Goal: Leave review/rating: Share an evaluation or opinion about a product, service, or content

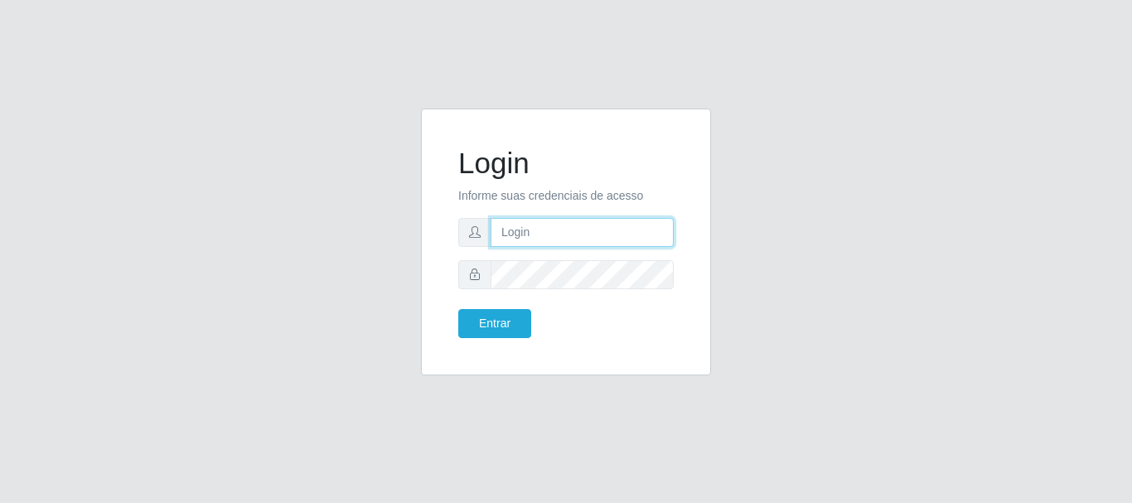
click at [540, 237] on input "text" at bounding box center [581, 232] width 183 height 29
type input "[EMAIL_ADDRESS][DOMAIN_NAME]"
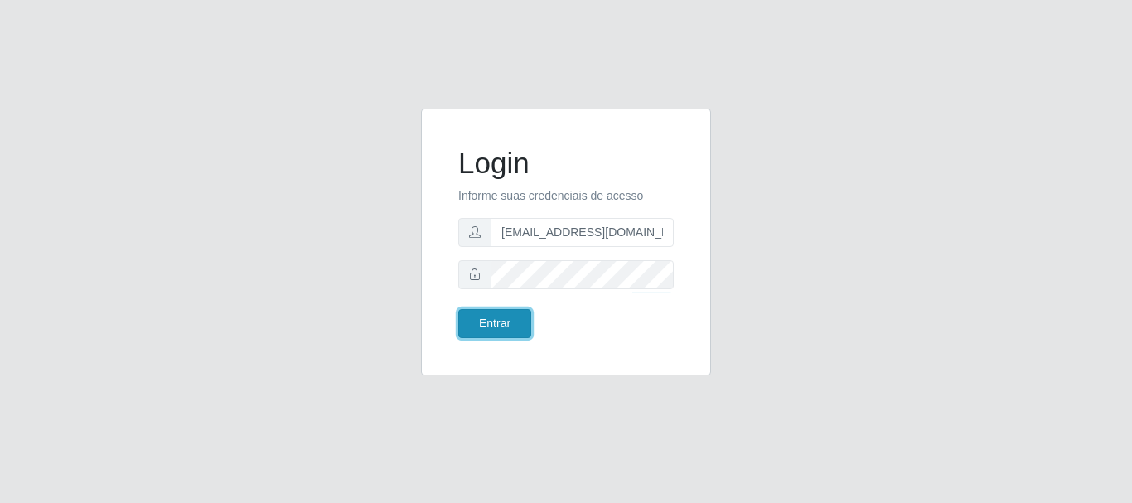
click at [490, 326] on button "Entrar" at bounding box center [494, 323] width 73 height 29
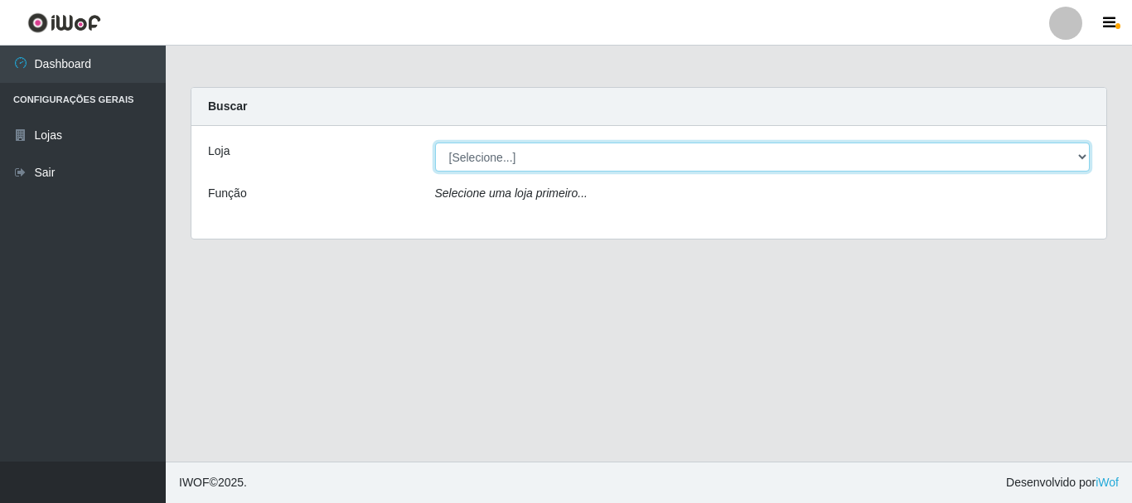
click at [1085, 150] on select "[Selecione...] SuperFácil Atacado - Rodoviária" at bounding box center [762, 157] width 655 height 29
select select "400"
click at [435, 143] on select "[Selecione...] SuperFácil Atacado - Rodoviária" at bounding box center [762, 157] width 655 height 29
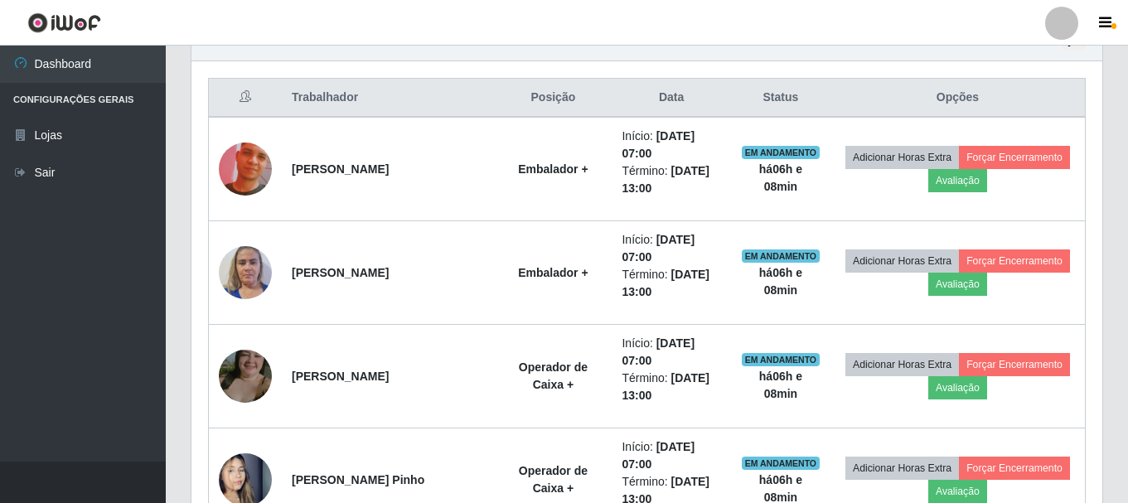
scroll to position [580, 0]
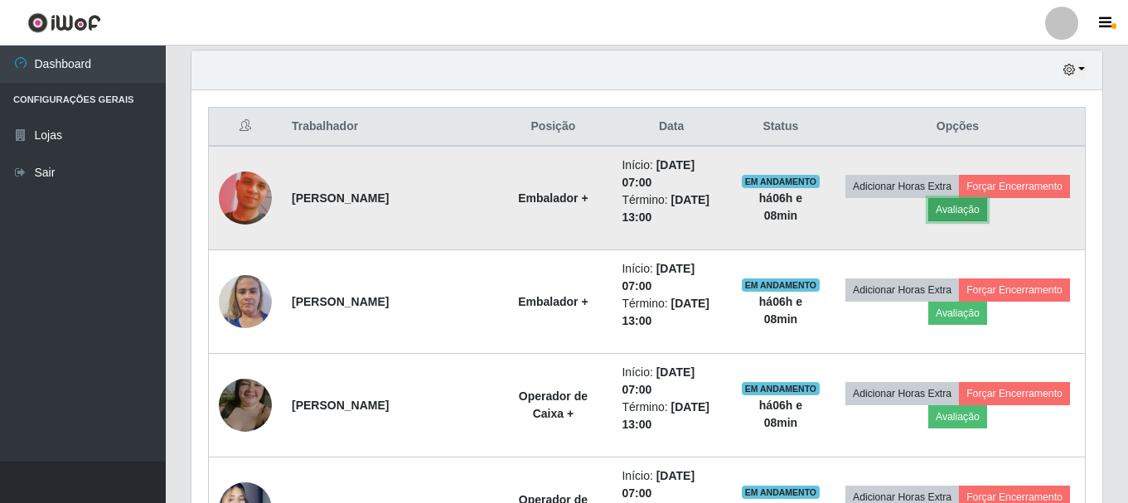
click at [970, 209] on button "Avaliação" at bounding box center [957, 209] width 59 height 23
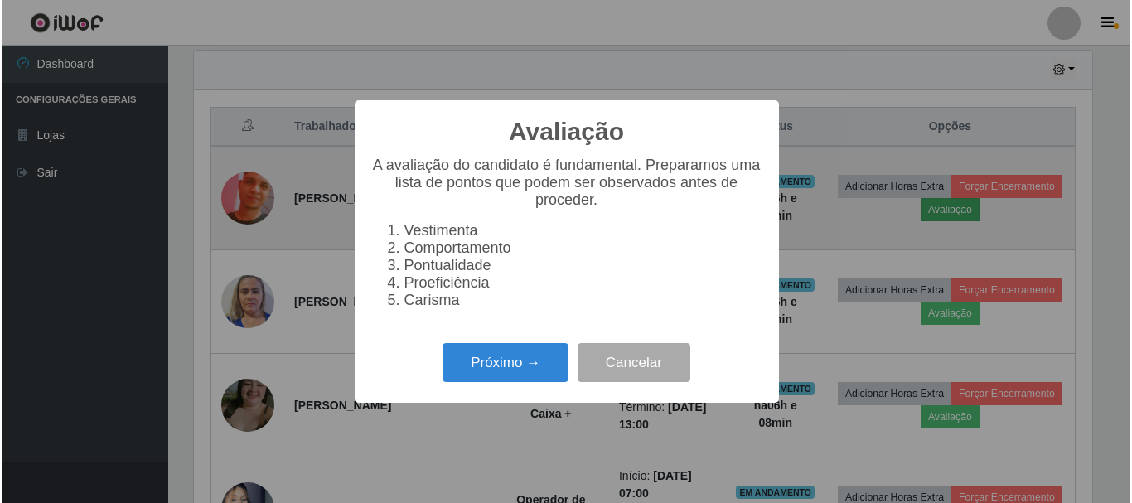
scroll to position [344, 902]
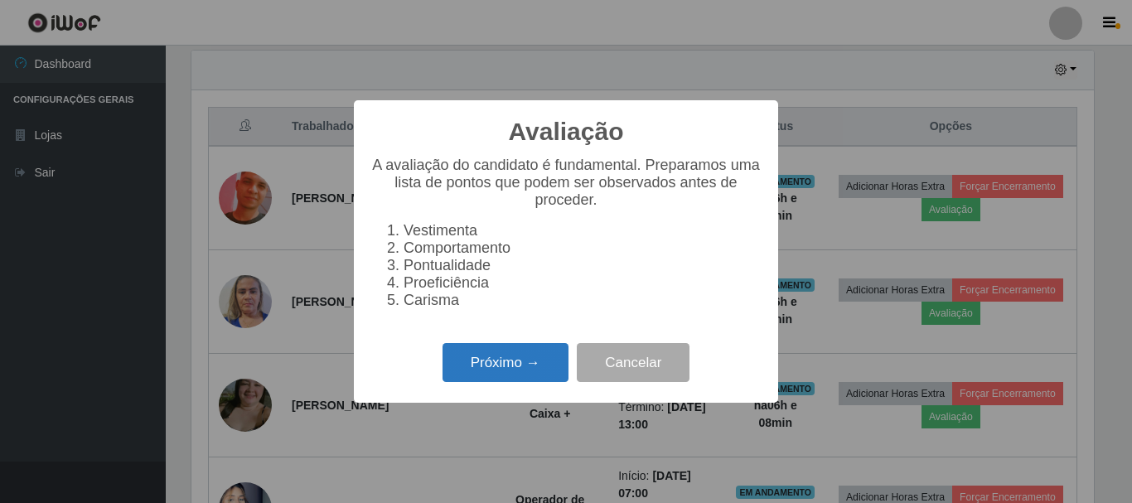
click at [530, 367] on button "Próximo →" at bounding box center [505, 362] width 126 height 39
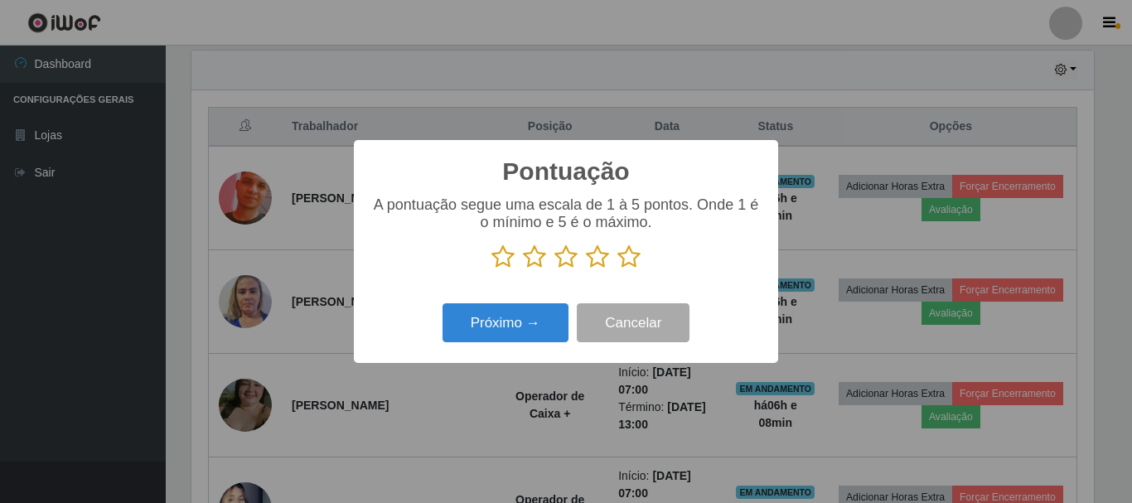
scroll to position [828181, 827622]
click at [628, 258] on icon at bounding box center [628, 256] width 23 height 25
click at [617, 269] on input "radio" at bounding box center [617, 269] width 0 height 0
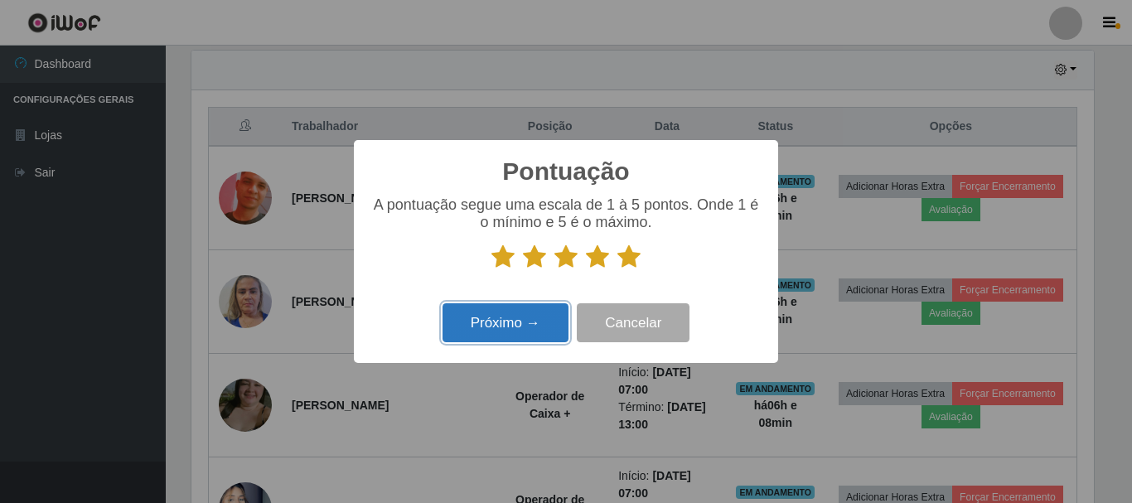
click at [528, 321] on button "Próximo →" at bounding box center [505, 322] width 126 height 39
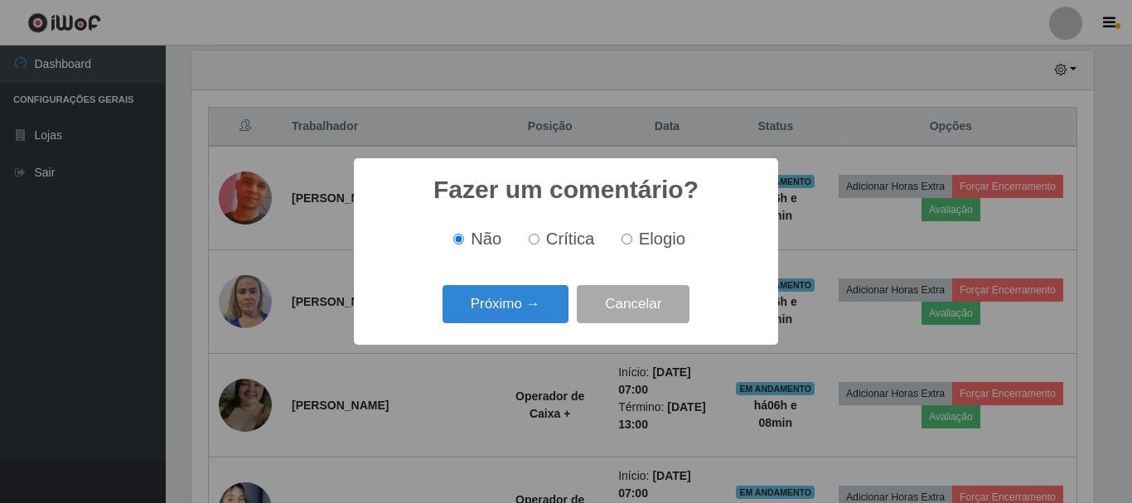
click at [621, 239] on input "Elogio" at bounding box center [626, 239] width 11 height 11
radio input "true"
click at [536, 297] on button "Próximo →" at bounding box center [505, 304] width 126 height 39
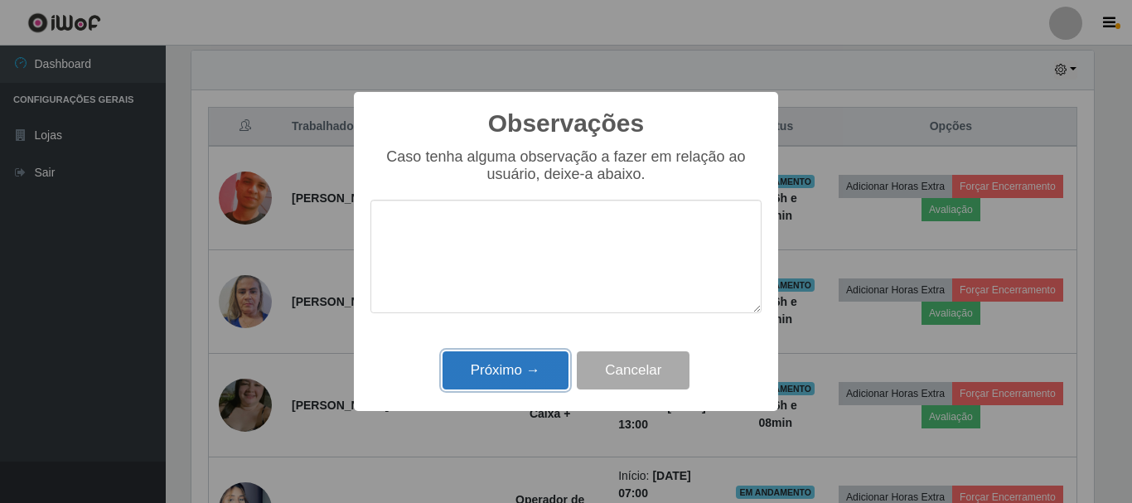
click at [500, 374] on button "Próximo →" at bounding box center [505, 370] width 126 height 39
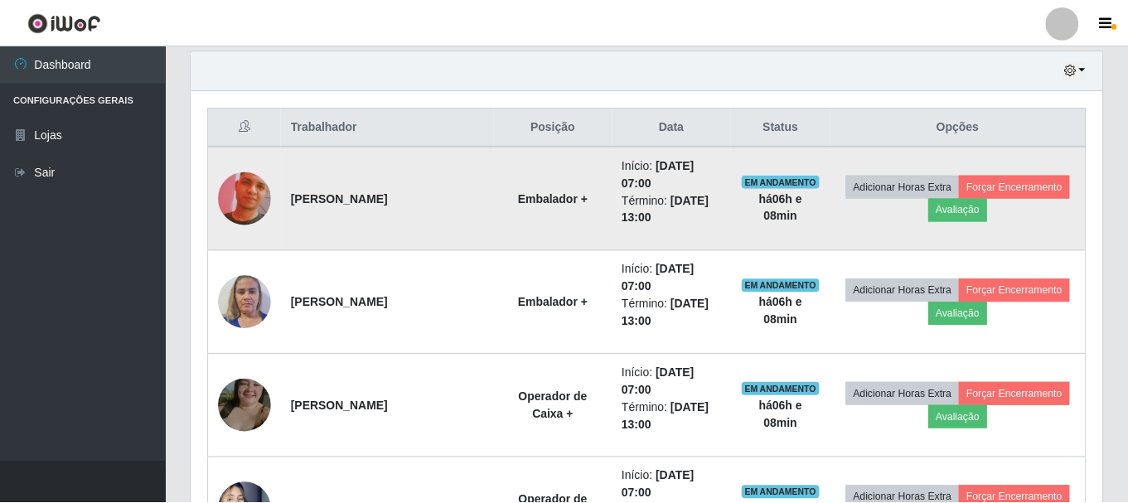
scroll to position [344, 911]
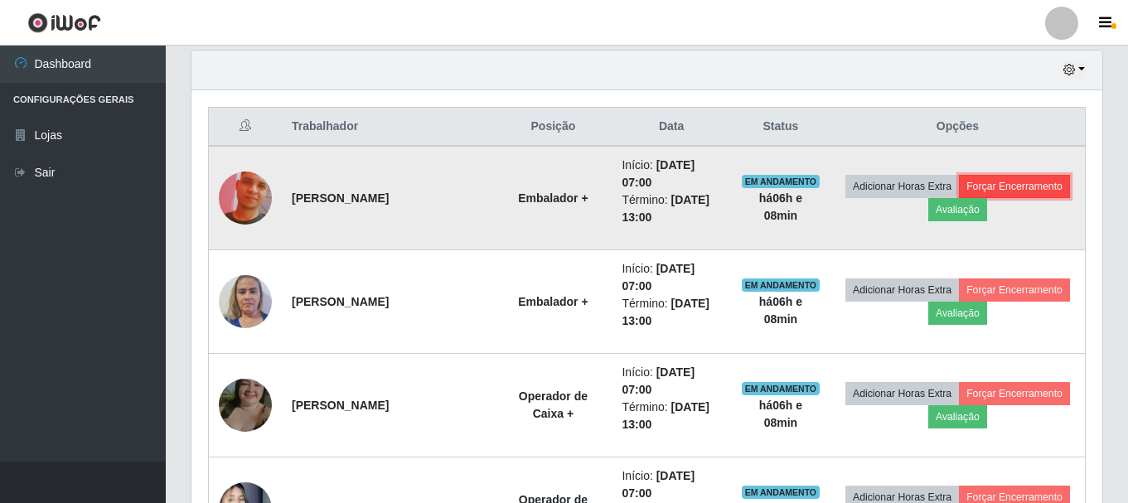
click at [1020, 191] on button "Forçar Encerramento" at bounding box center [1014, 186] width 111 height 23
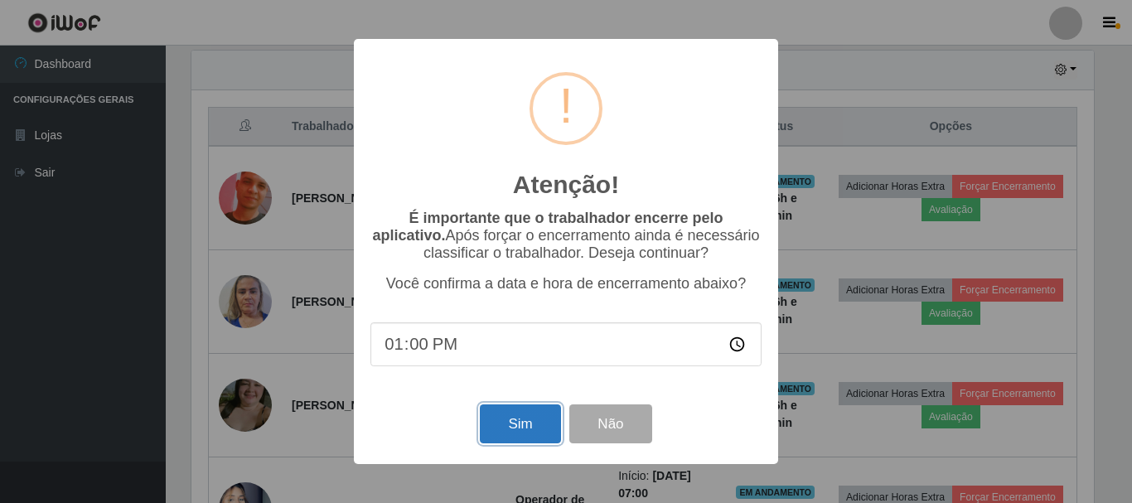
click at [523, 428] on button "Sim" at bounding box center [520, 423] width 80 height 39
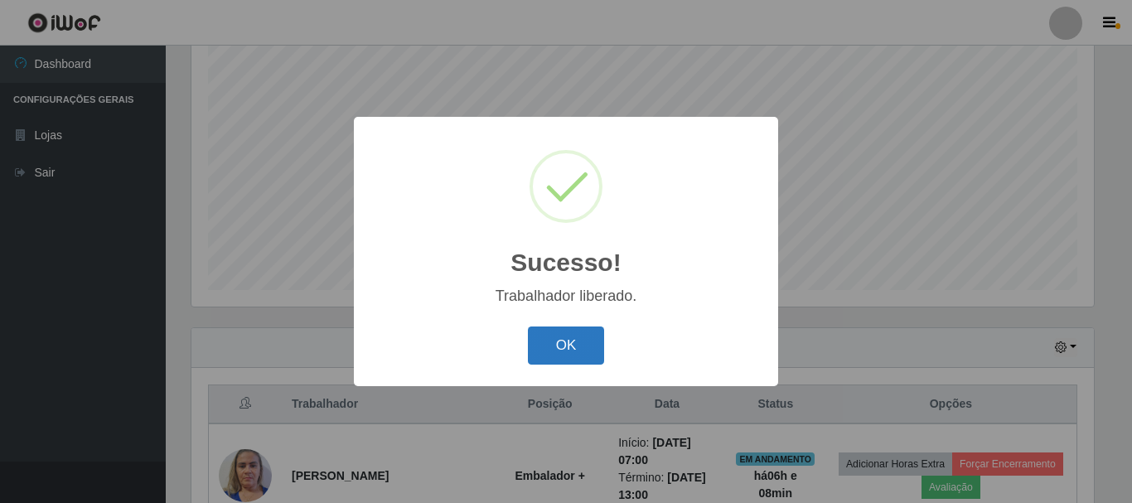
click at [563, 339] on button "OK" at bounding box center [566, 345] width 77 height 39
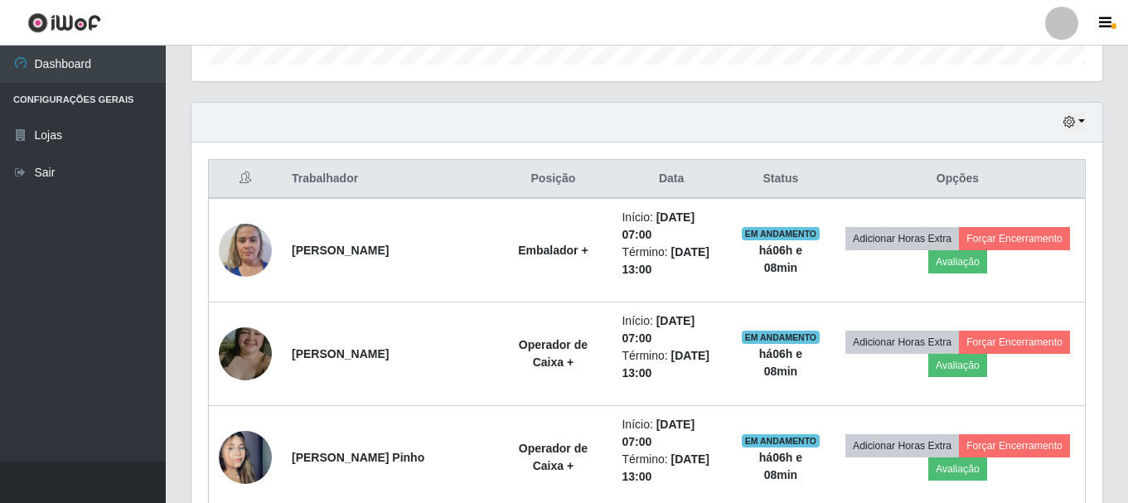
scroll to position [551, 0]
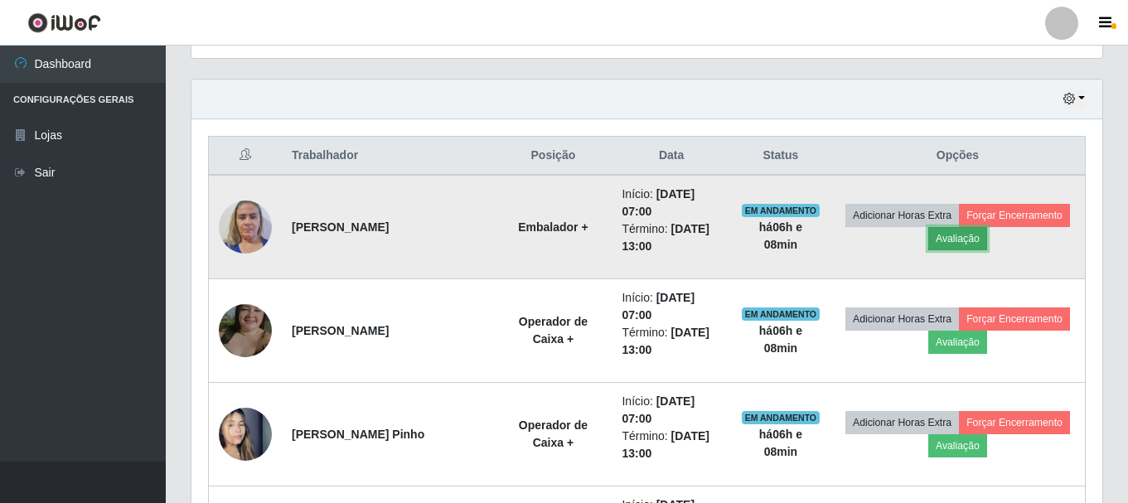
click at [948, 228] on button "Avaliação" at bounding box center [957, 238] width 59 height 23
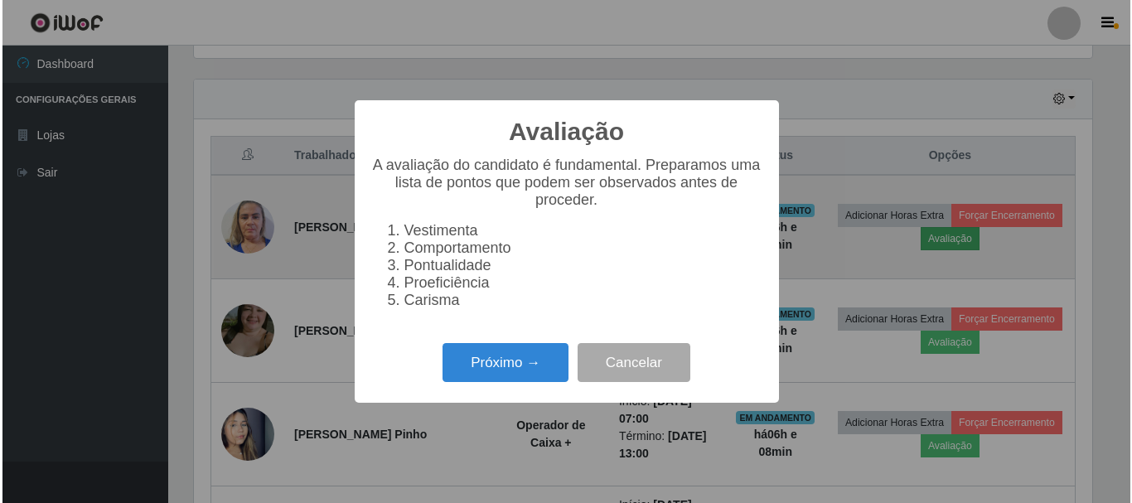
scroll to position [344, 902]
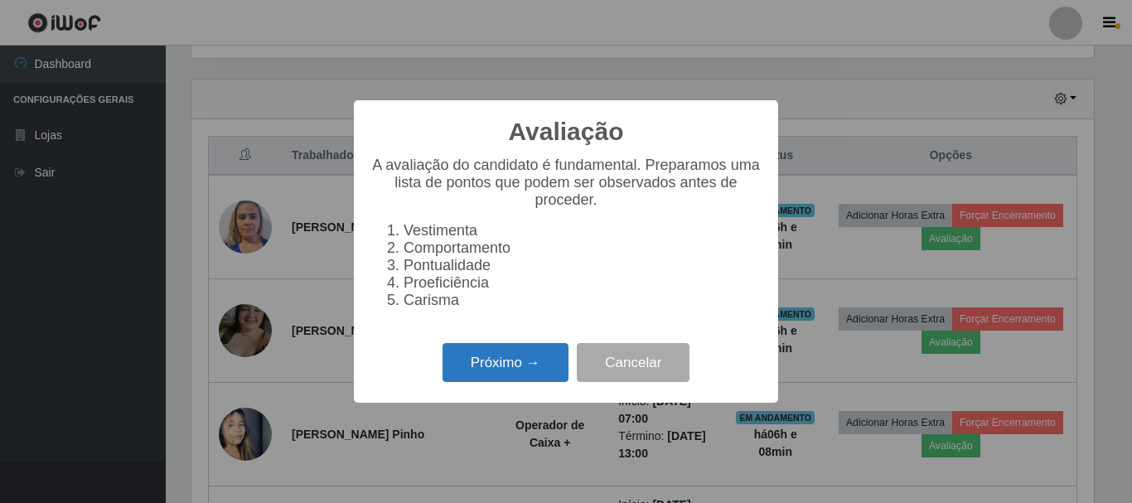
click at [519, 369] on button "Próximo →" at bounding box center [505, 362] width 126 height 39
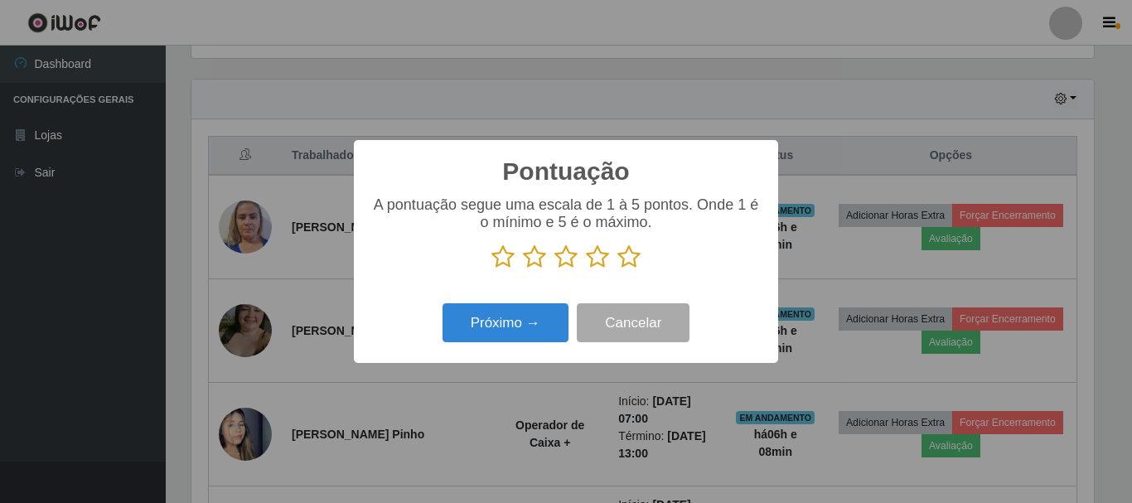
scroll to position [828181, 827622]
click at [633, 252] on icon at bounding box center [628, 256] width 23 height 25
click at [617, 269] on input "radio" at bounding box center [617, 269] width 0 height 0
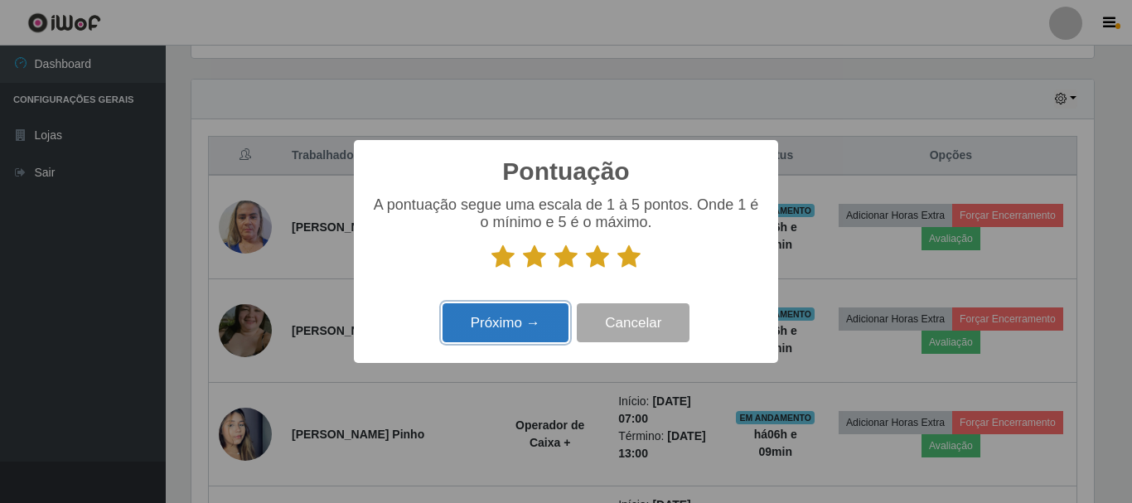
click at [534, 331] on button "Próximo →" at bounding box center [505, 322] width 126 height 39
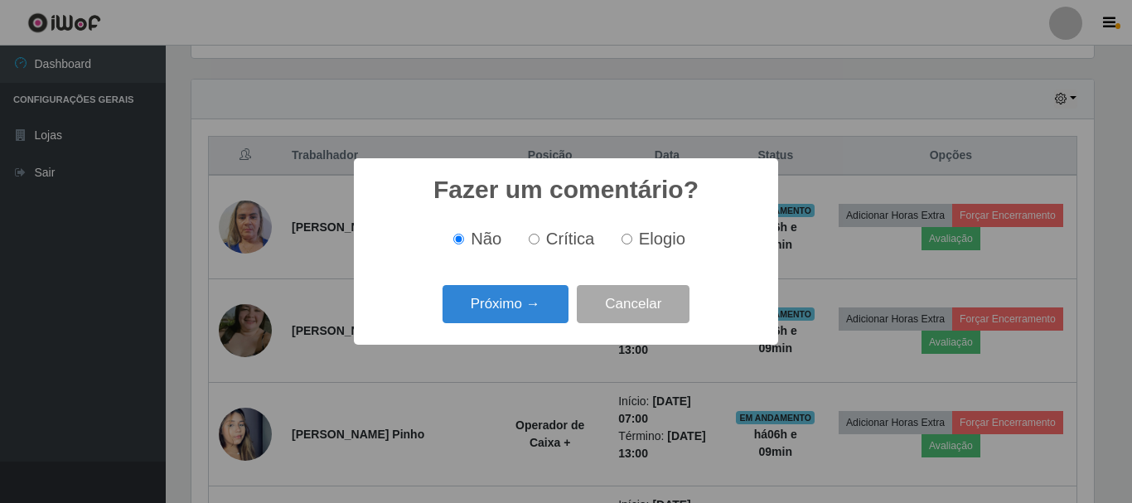
click at [626, 237] on input "Elogio" at bounding box center [626, 239] width 11 height 11
radio input "true"
click at [533, 293] on button "Próximo →" at bounding box center [505, 304] width 126 height 39
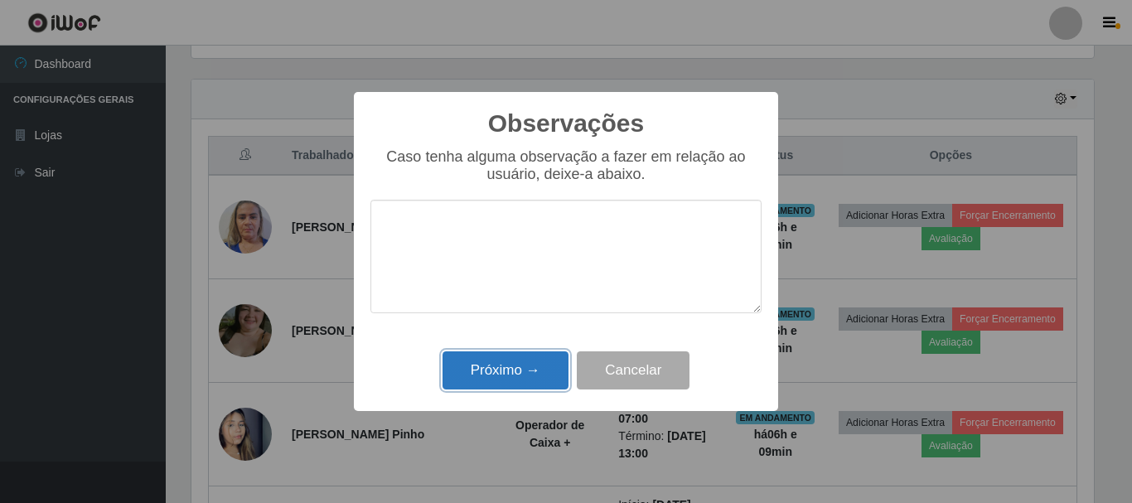
click at [490, 372] on button "Próximo →" at bounding box center [505, 370] width 126 height 39
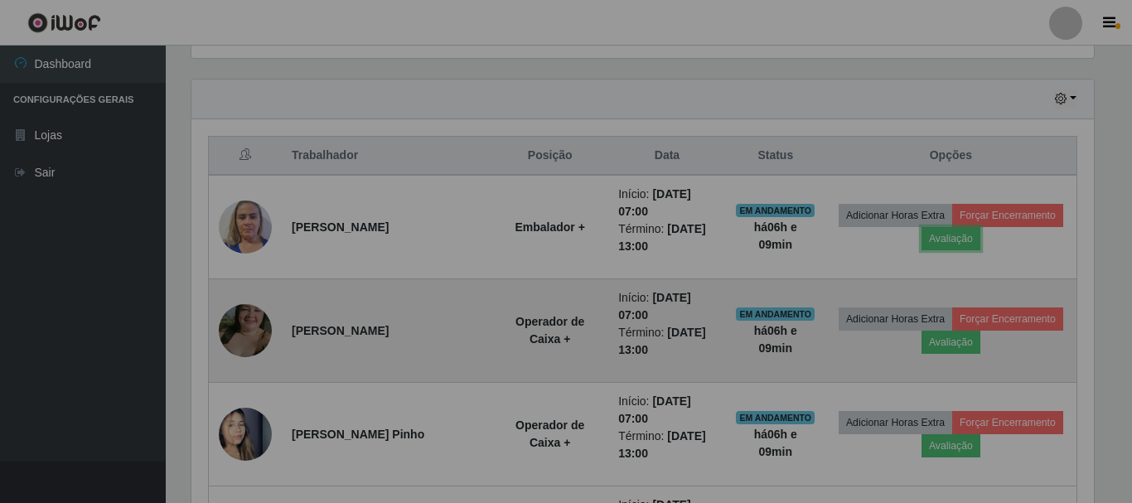
scroll to position [344, 911]
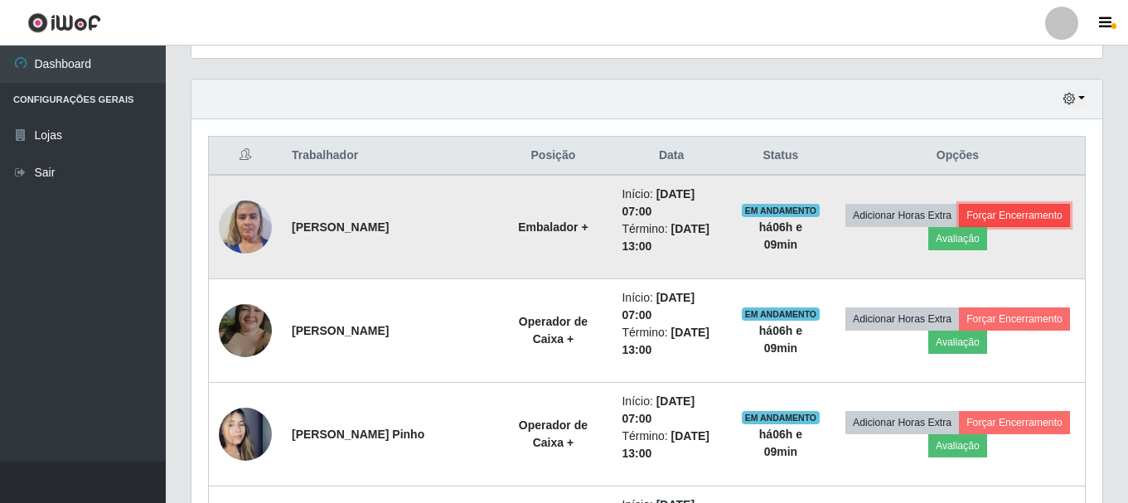
click at [1017, 218] on button "Forçar Encerramento" at bounding box center [1014, 215] width 111 height 23
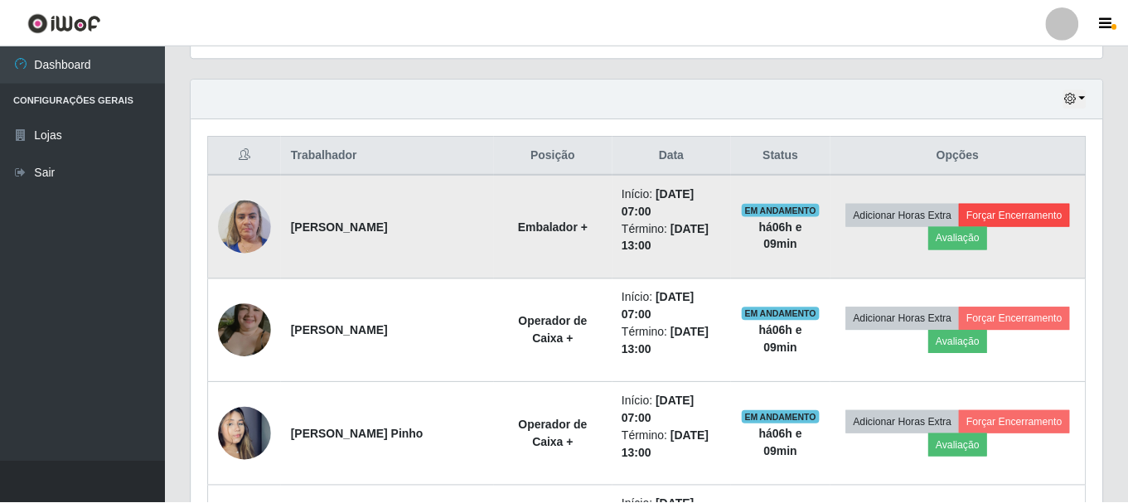
scroll to position [344, 902]
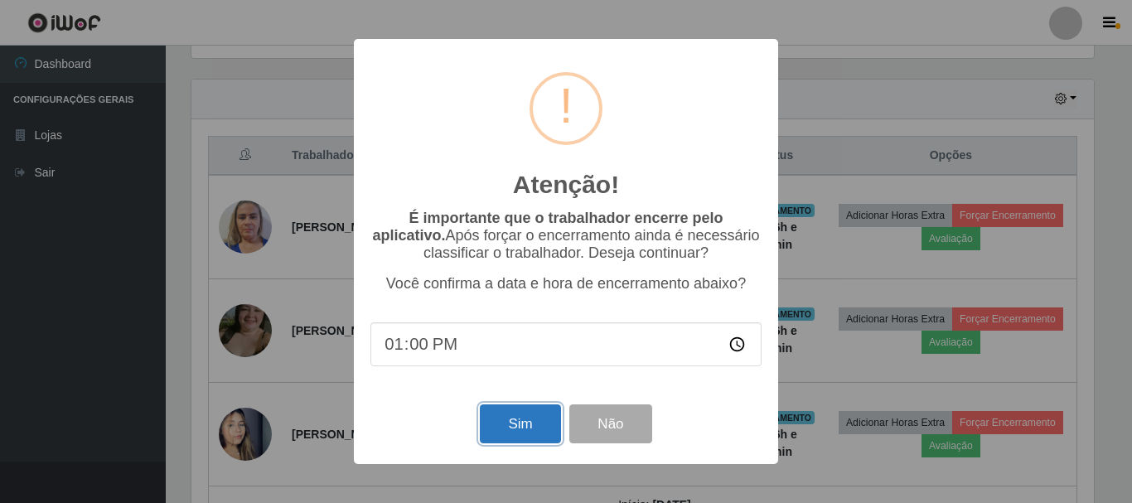
click at [519, 431] on button "Sim" at bounding box center [520, 423] width 80 height 39
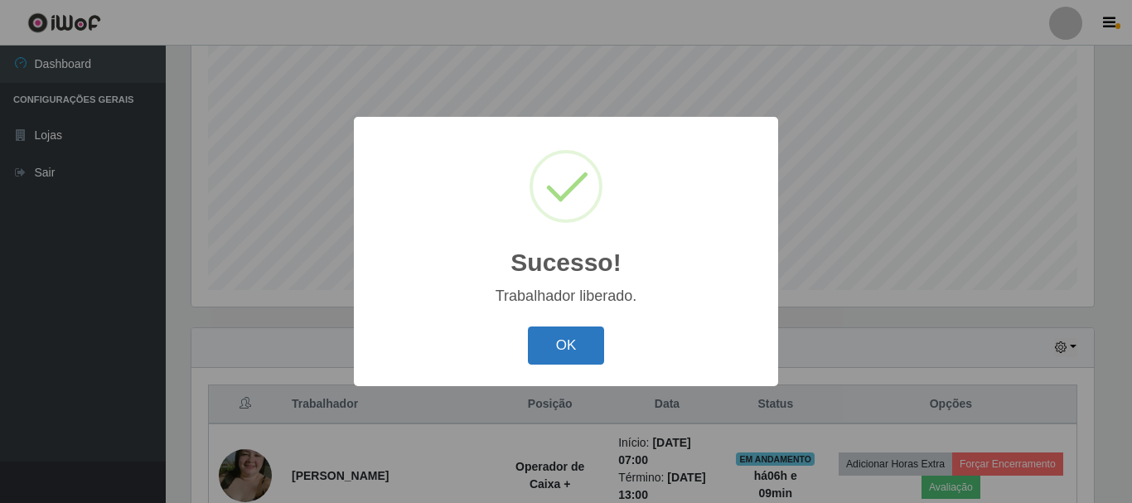
click at [564, 349] on button "OK" at bounding box center [566, 345] width 77 height 39
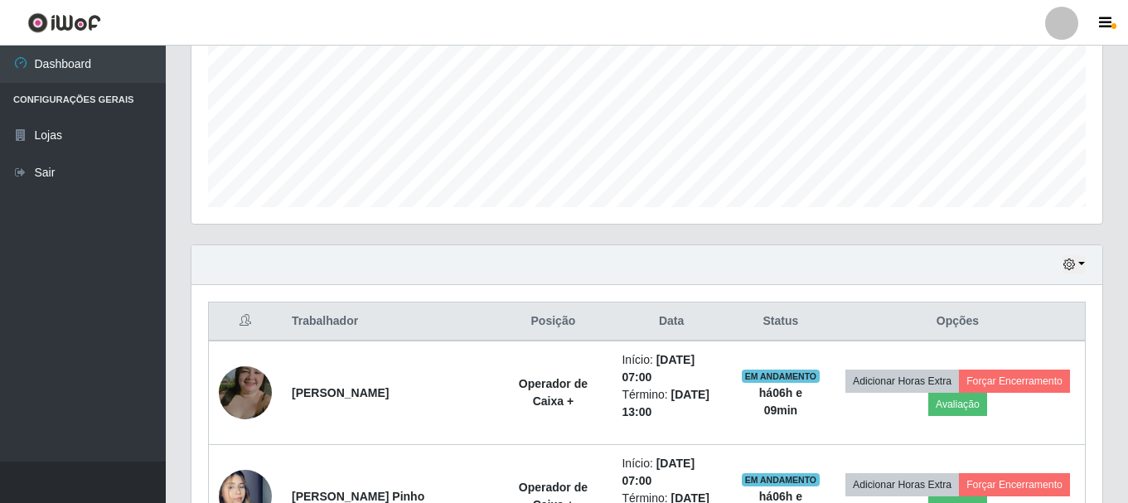
scroll to position [551, 0]
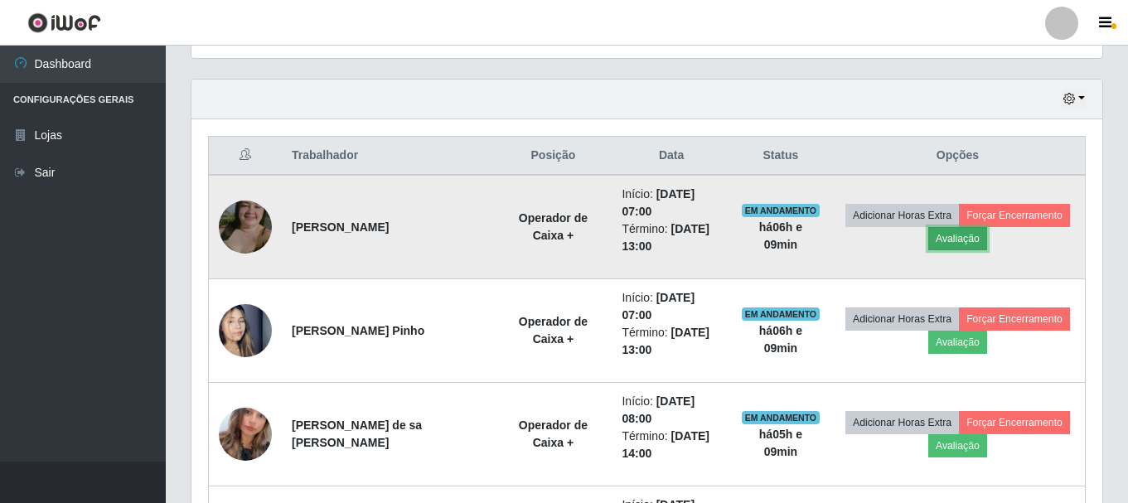
click at [944, 231] on button "Avaliação" at bounding box center [957, 238] width 59 height 23
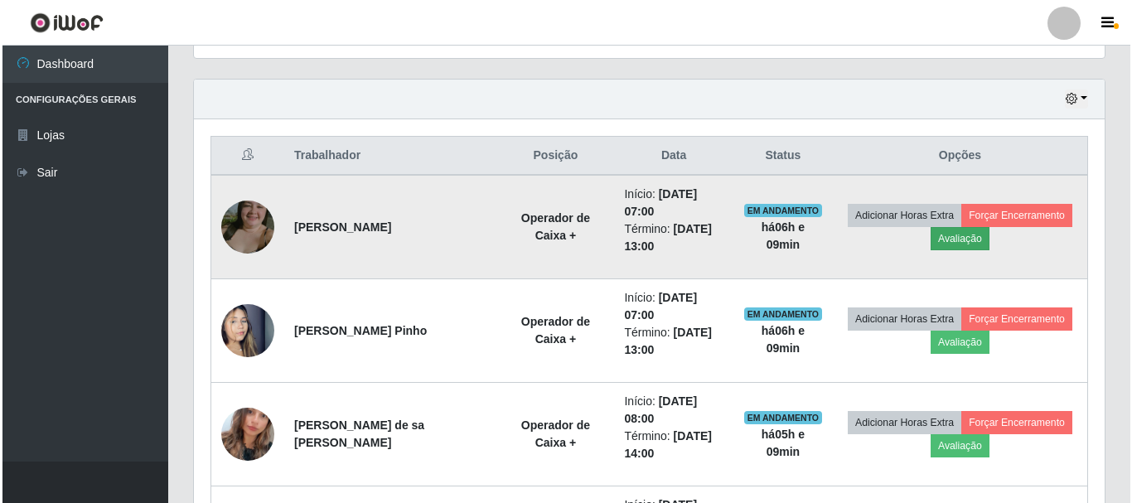
scroll to position [344, 902]
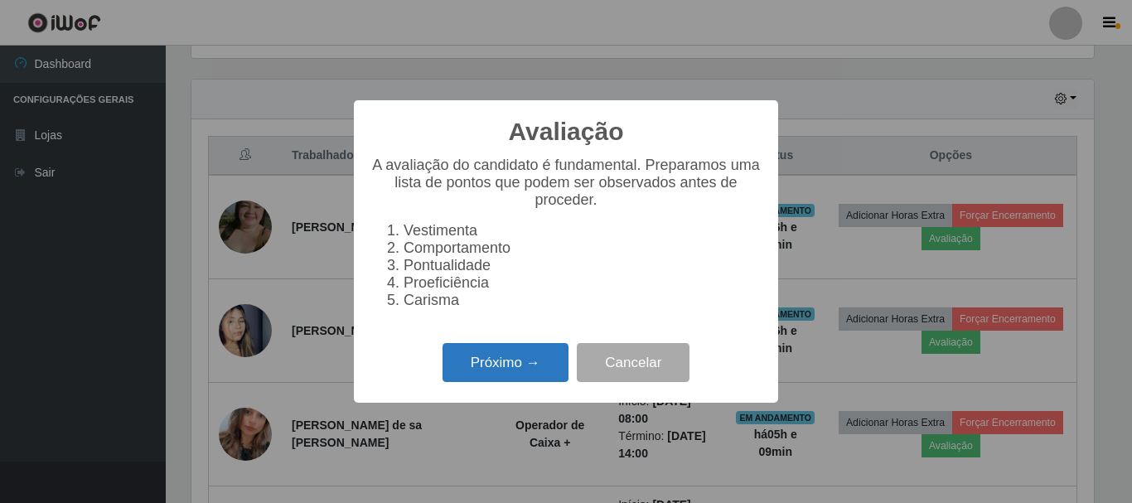
click at [529, 362] on button "Próximo →" at bounding box center [505, 362] width 126 height 39
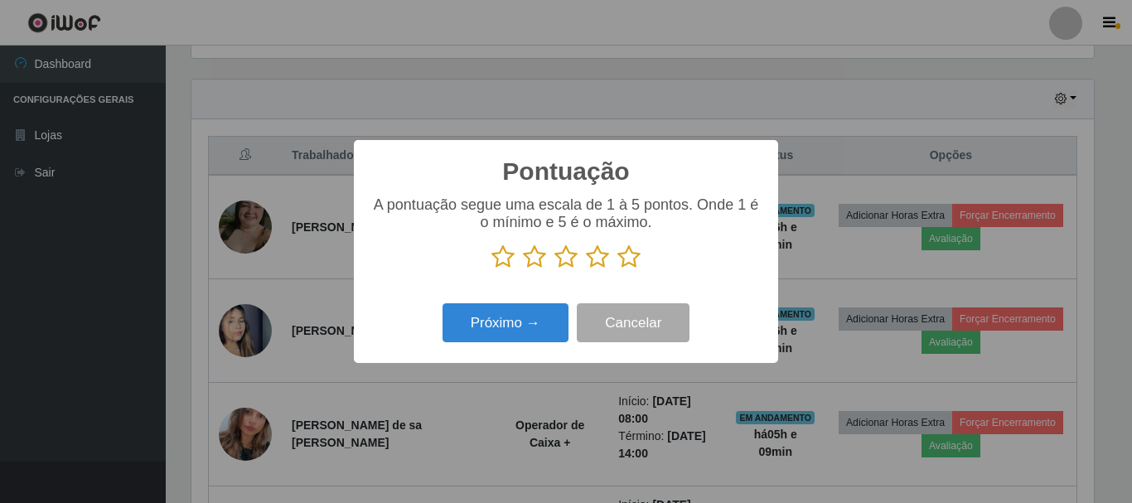
scroll to position [828181, 827622]
click at [626, 259] on icon at bounding box center [628, 256] width 23 height 25
click at [617, 269] on input "radio" at bounding box center [617, 269] width 0 height 0
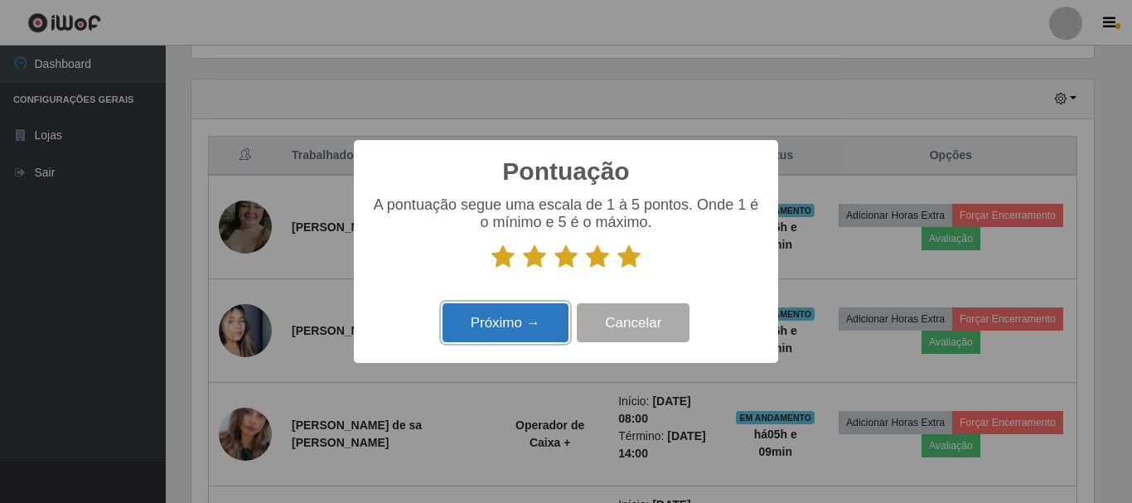
click at [529, 314] on button "Próximo →" at bounding box center [505, 322] width 126 height 39
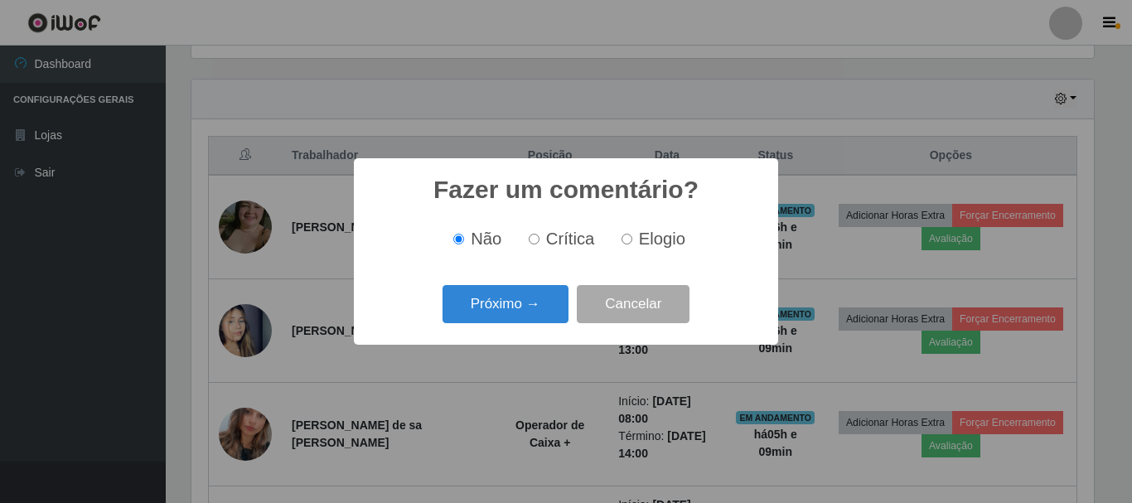
click at [625, 239] on input "Elogio" at bounding box center [626, 239] width 11 height 11
radio input "true"
click at [531, 305] on button "Próximo →" at bounding box center [505, 304] width 126 height 39
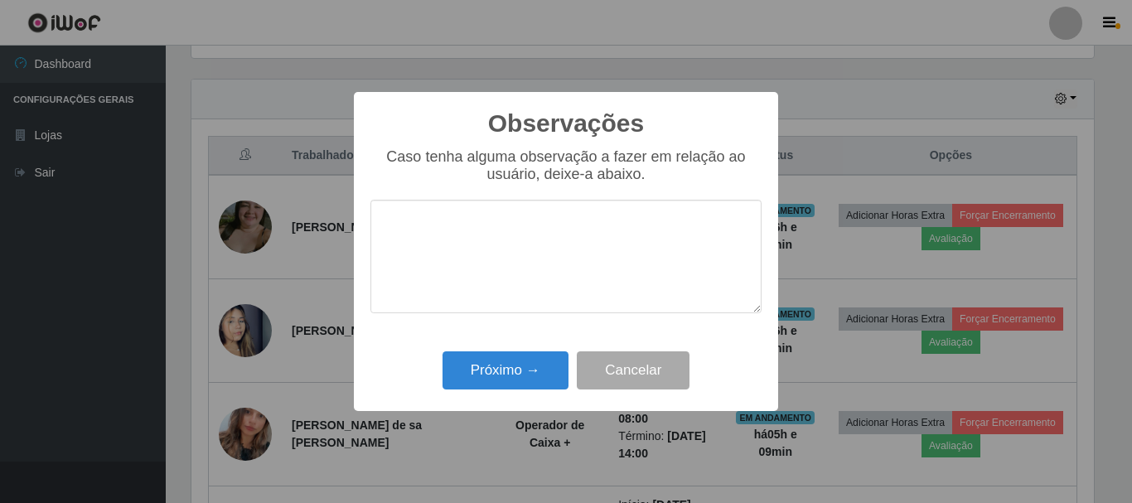
click at [516, 352] on div "Próximo → Cancelar" at bounding box center [565, 369] width 391 height 47
click at [515, 356] on button "Próximo →" at bounding box center [505, 370] width 126 height 39
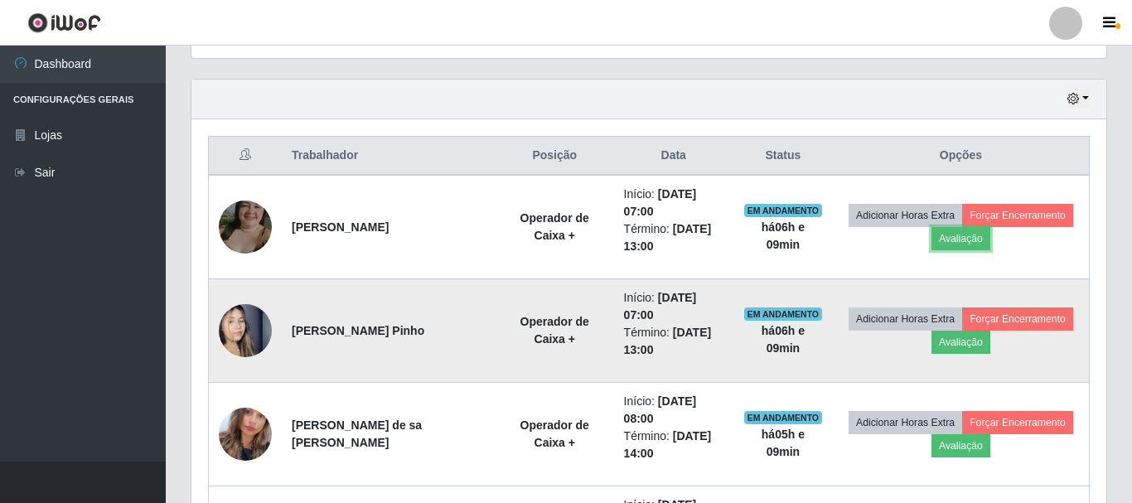
scroll to position [344, 911]
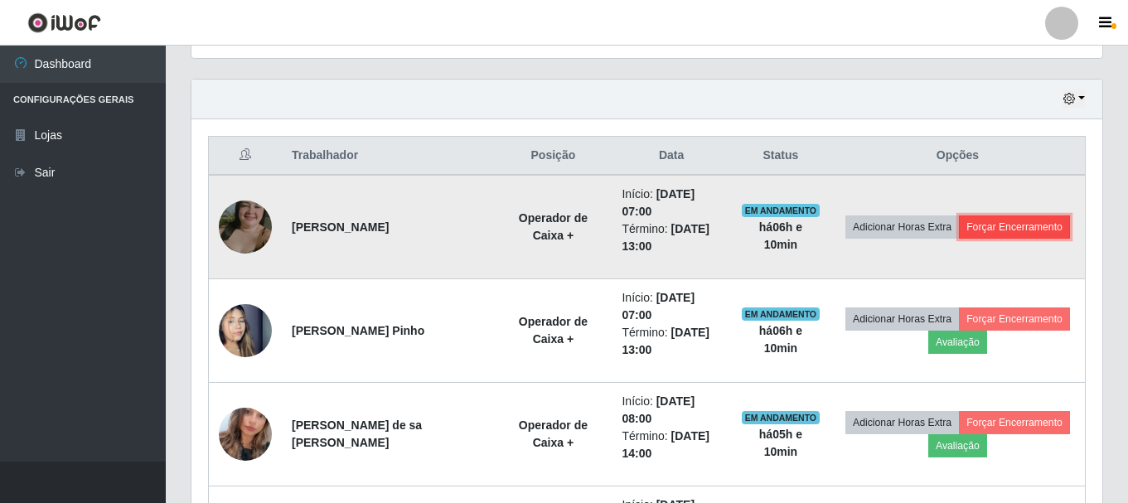
click at [1026, 230] on button "Forçar Encerramento" at bounding box center [1014, 226] width 111 height 23
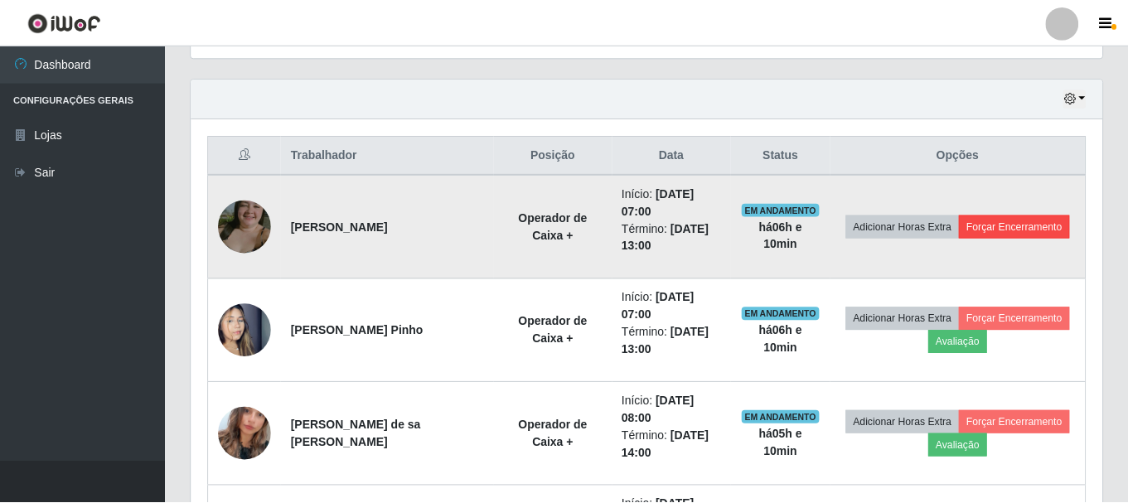
scroll to position [344, 902]
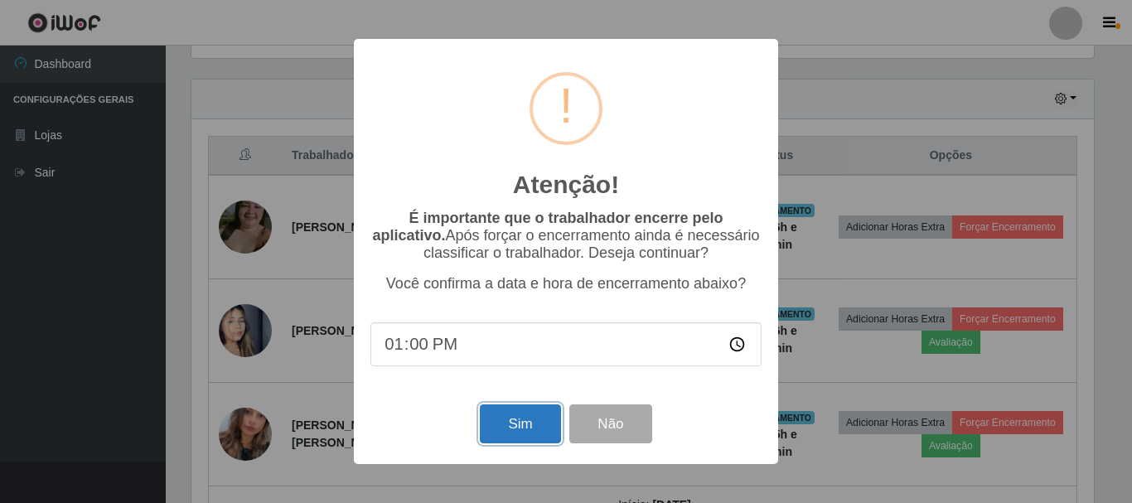
click at [533, 437] on button "Sim" at bounding box center [520, 423] width 80 height 39
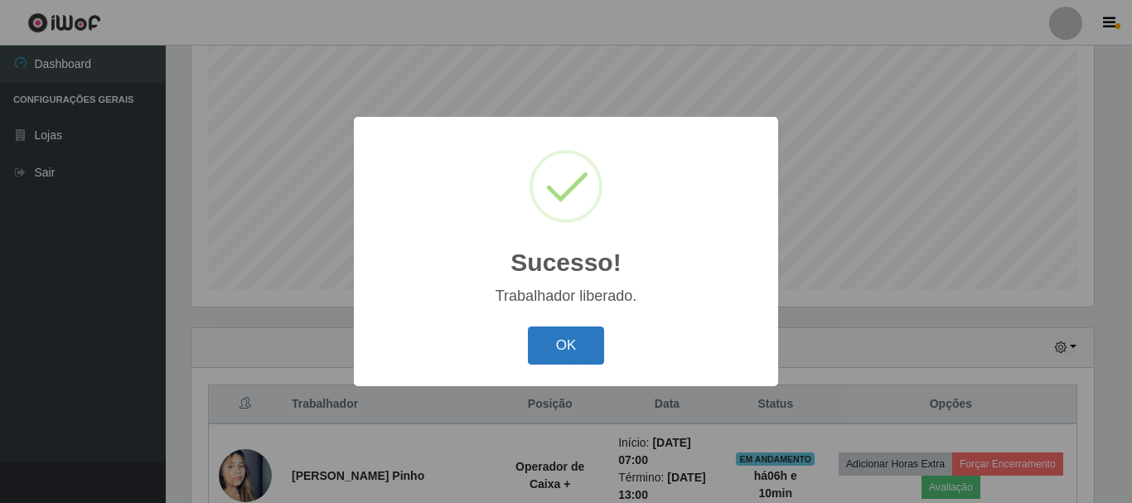
click at [573, 350] on button "OK" at bounding box center [566, 345] width 77 height 39
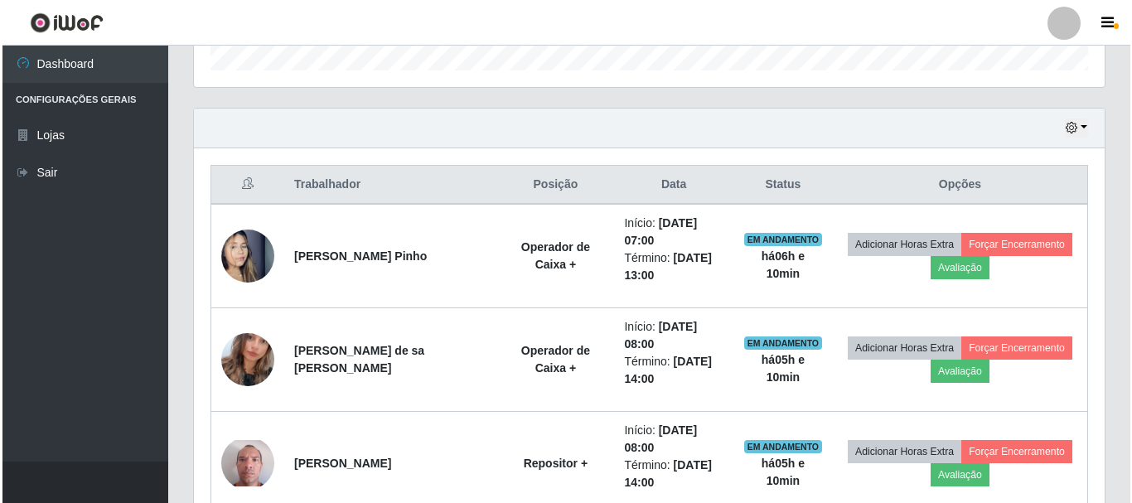
scroll to position [551, 0]
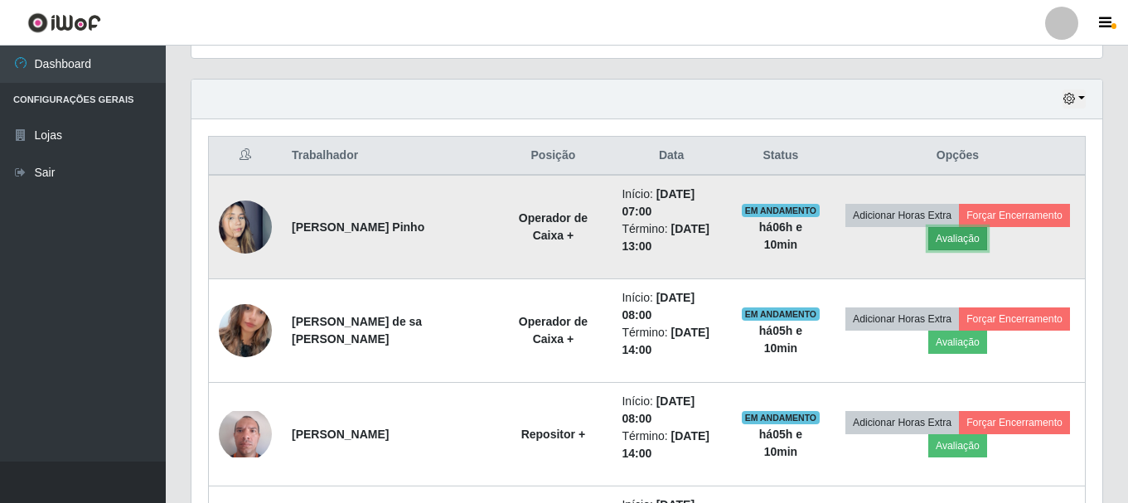
click at [950, 230] on button "Avaliação" at bounding box center [957, 238] width 59 height 23
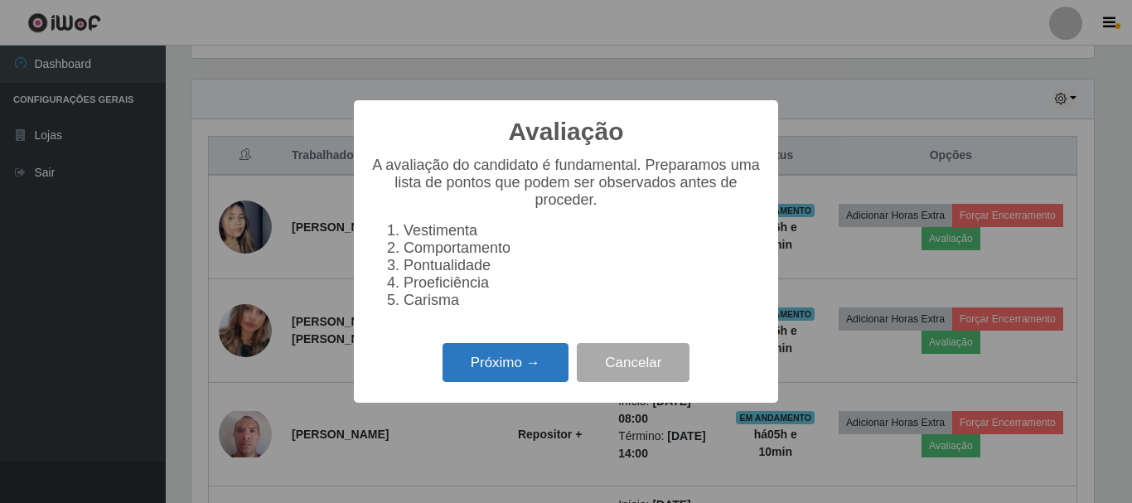
click at [486, 371] on button "Próximo →" at bounding box center [505, 362] width 126 height 39
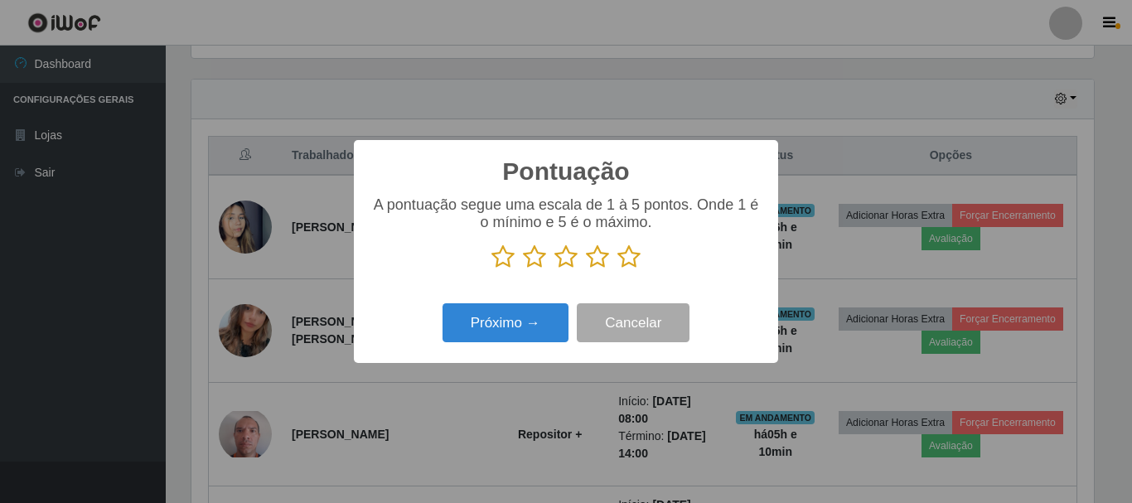
click at [629, 264] on icon at bounding box center [628, 256] width 23 height 25
click at [617, 269] on input "radio" at bounding box center [617, 269] width 0 height 0
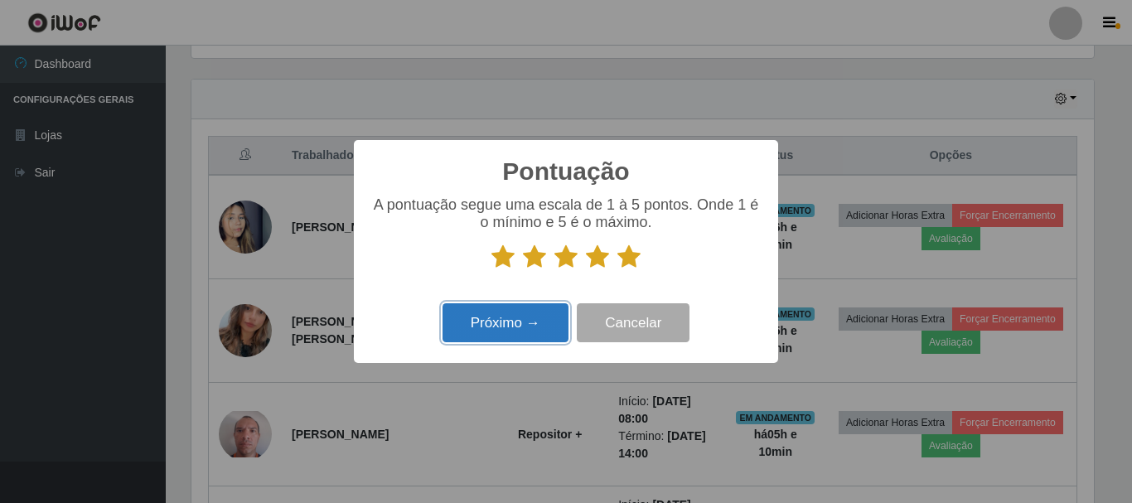
click at [524, 315] on button "Próximo →" at bounding box center [505, 322] width 126 height 39
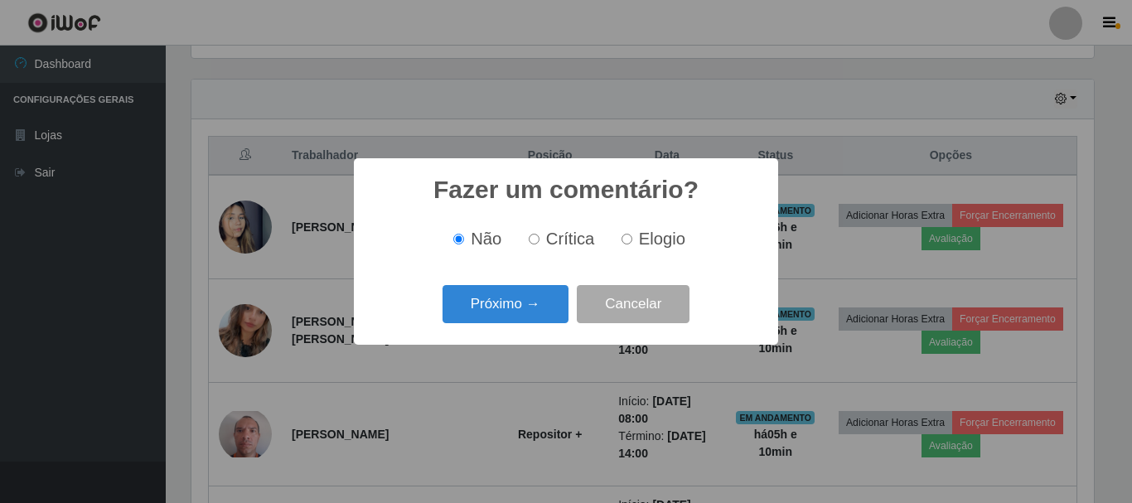
click at [627, 242] on input "Elogio" at bounding box center [626, 239] width 11 height 11
radio input "true"
click at [527, 303] on button "Próximo →" at bounding box center [505, 304] width 126 height 39
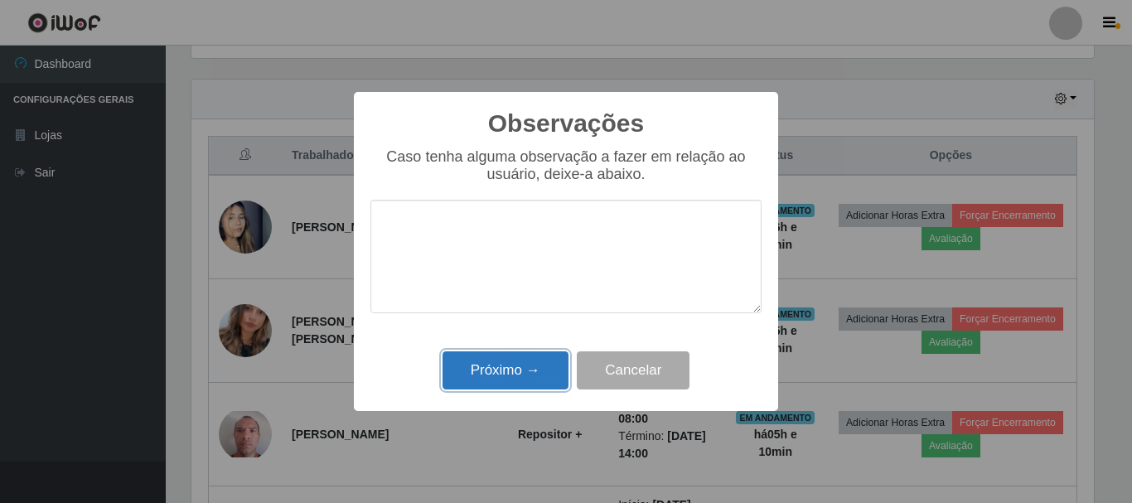
click at [481, 365] on button "Próximo →" at bounding box center [505, 370] width 126 height 39
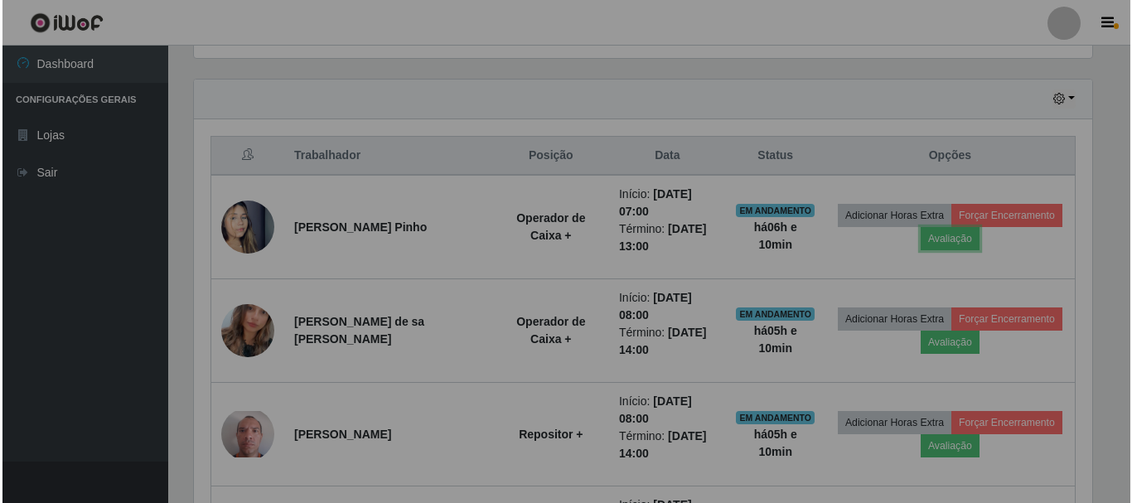
scroll to position [344, 911]
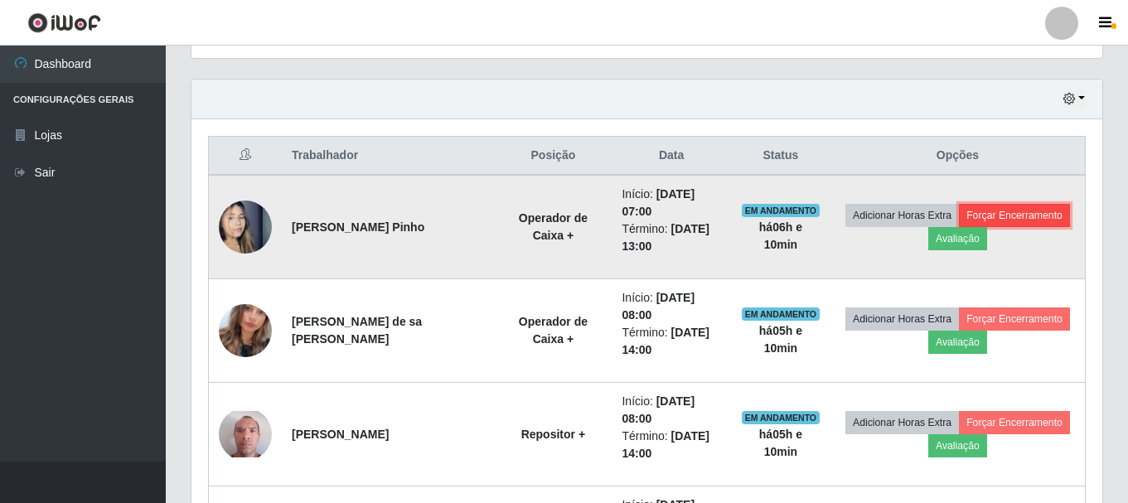
click at [1020, 215] on button "Forçar Encerramento" at bounding box center [1014, 215] width 111 height 23
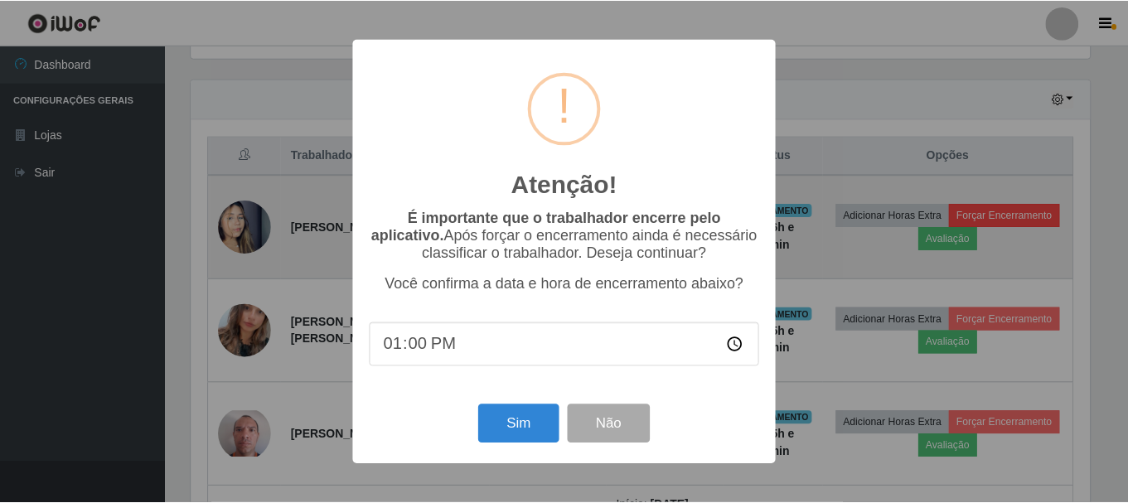
scroll to position [344, 902]
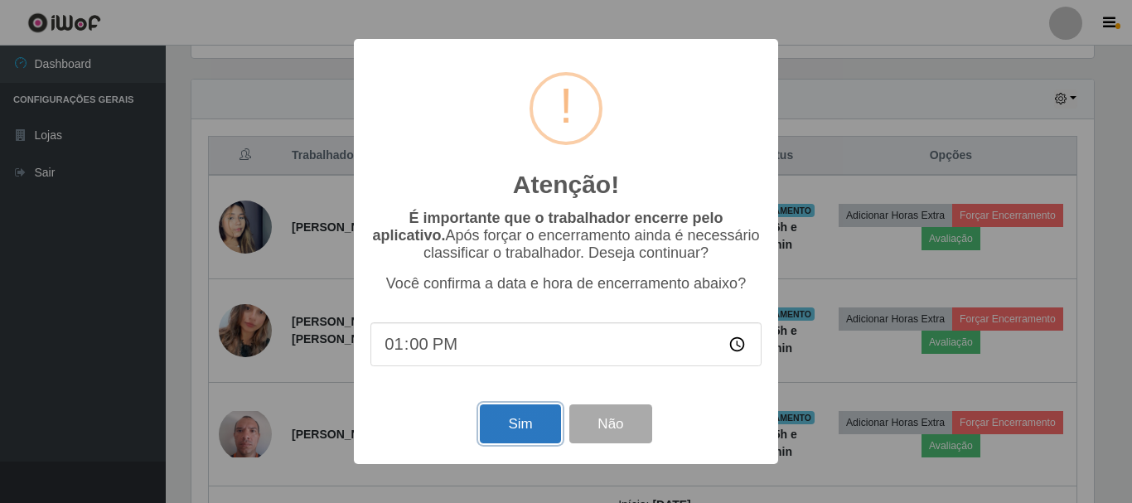
click at [511, 426] on button "Sim" at bounding box center [520, 423] width 80 height 39
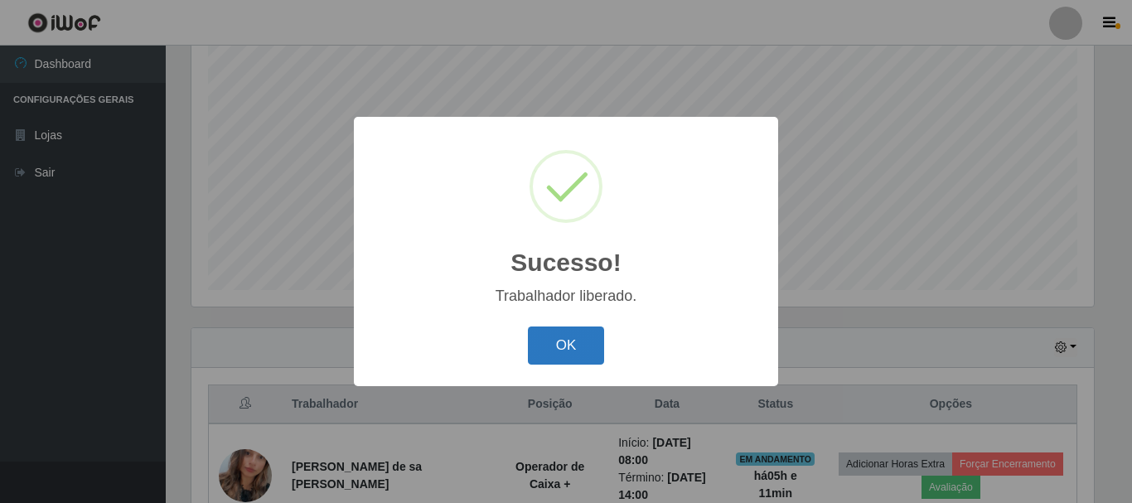
click at [537, 341] on button "OK" at bounding box center [566, 345] width 77 height 39
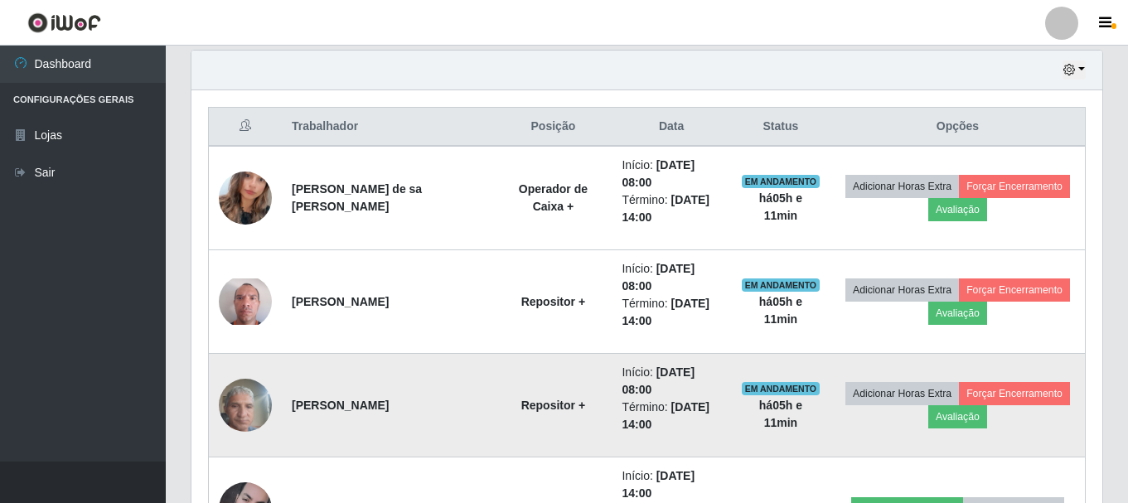
scroll to position [551, 0]
